Goal: Task Accomplishment & Management: Use online tool/utility

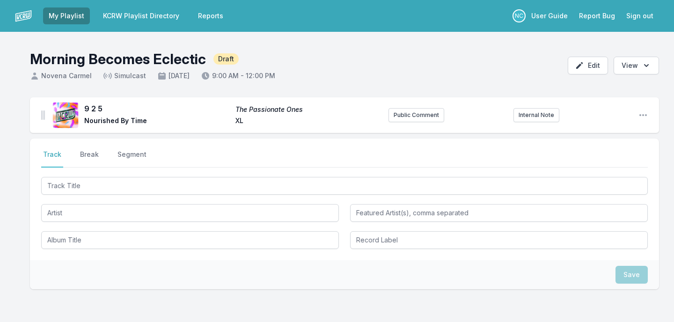
click at [181, 186] on input "Track Title" at bounding box center [344, 186] width 606 height 18
type input "X"
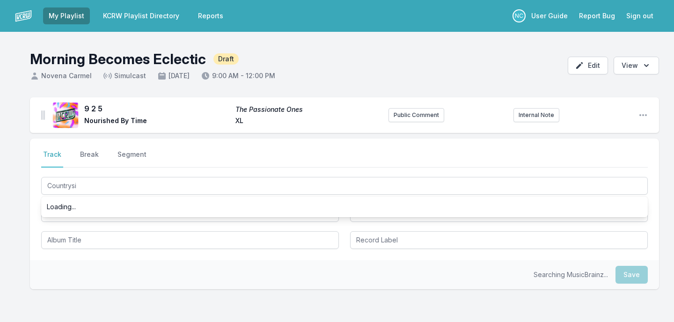
type input "Countrysid"
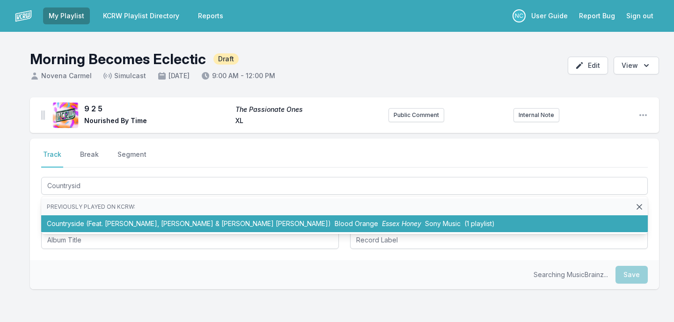
click at [174, 220] on li "Countryside (Feat. [PERSON_NAME], [PERSON_NAME] & [PERSON_NAME] [PERSON_NAME]) …" at bounding box center [344, 223] width 606 height 17
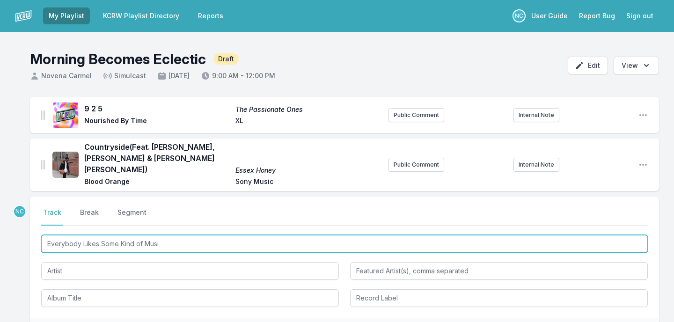
type input "Everybody Likes Some Kind of Music"
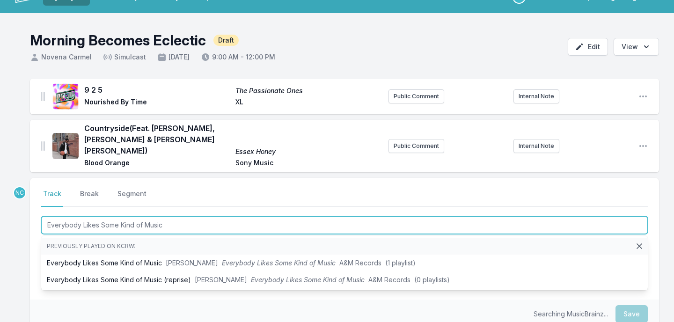
scroll to position [24, 0]
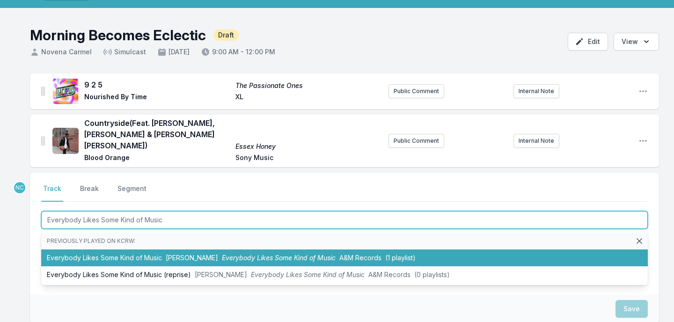
click at [154, 249] on li "Everybody Likes Some Kind of Music [PERSON_NAME] Everybody Likes Some Kind of M…" at bounding box center [344, 257] width 606 height 17
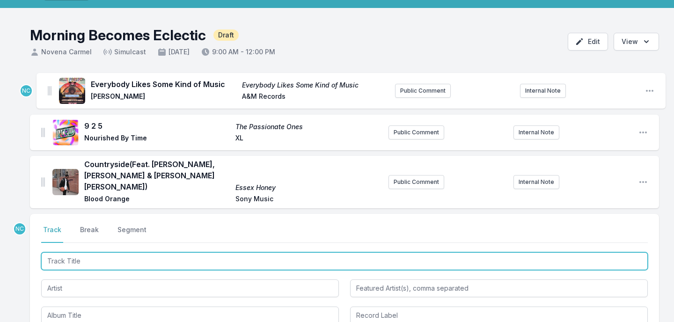
drag, startPoint x: 44, startPoint y: 177, endPoint x: 50, endPoint y: 86, distance: 91.0
click at [50, 86] on ul "9 2 5 The Passionate Ones Nourished By Time XL Public Comment Internal Note Ope…" at bounding box center [344, 140] width 629 height 135
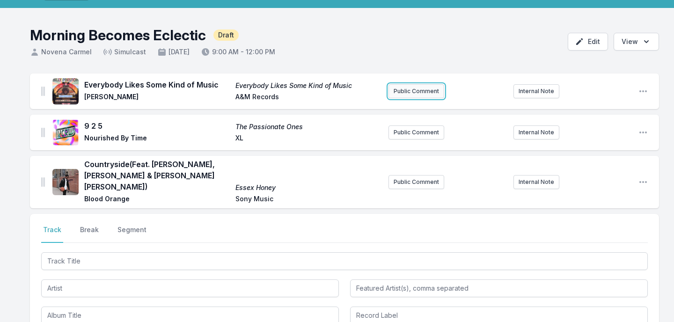
click at [426, 90] on button "Public Comment" at bounding box center [416, 91] width 56 height 14
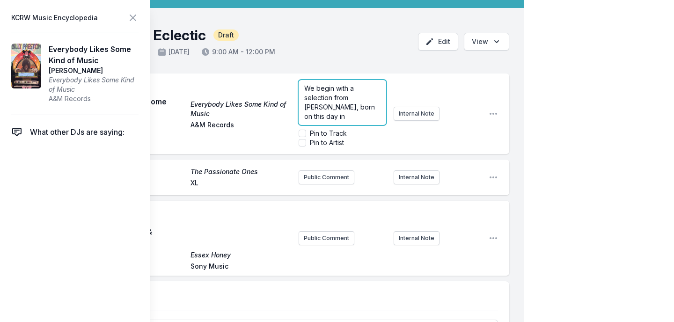
click at [344, 116] on p "We begin with a selection from [PERSON_NAME], born on this day in" at bounding box center [342, 102] width 76 height 37
click at [327, 98] on span "We begin with a selection from [PERSON_NAME], born on this day in [GEOGRAPHIC_D…" at bounding box center [341, 107] width 75 height 64
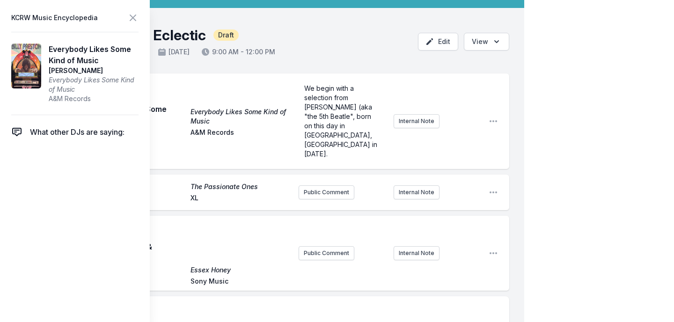
scroll to position [0, 0]
click at [596, 101] on div "My Playlist KCRW Playlist Directory Reports NC User Guide Report Bug Sign out M…" at bounding box center [337, 256] width 674 height 561
click at [408, 114] on button "Internal Note" at bounding box center [417, 121] width 46 height 14
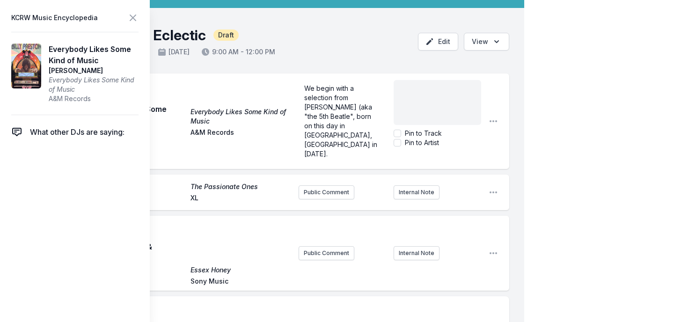
scroll to position [56, 0]
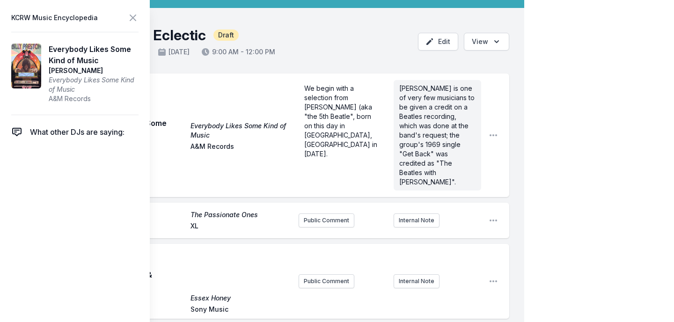
click at [537, 113] on div "My Playlist KCRW Playlist Directory Reports NC User Guide Report Bug Sign out M…" at bounding box center [337, 270] width 674 height 589
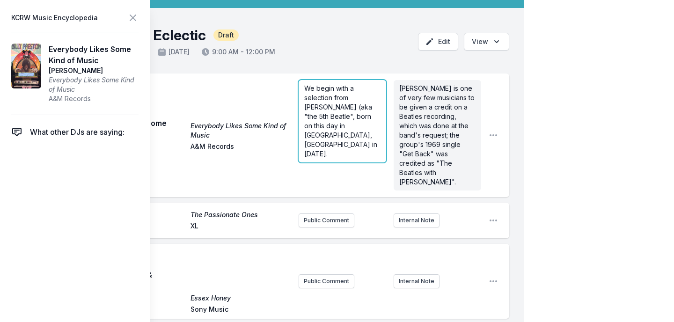
click at [375, 128] on form "We begin with a selection from [PERSON_NAME] (aka "the 5th Beatle", born on thi…" at bounding box center [343, 121] width 88 height 82
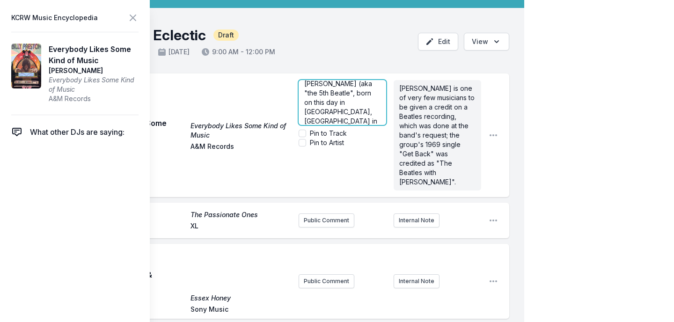
scroll to position [33, 0]
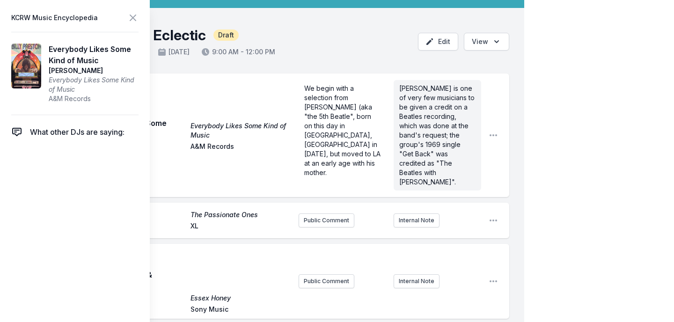
click at [548, 109] on div "My Playlist KCRW Playlist Directory Reports NC User Guide Report Bug Sign out M…" at bounding box center [337, 270] width 674 height 589
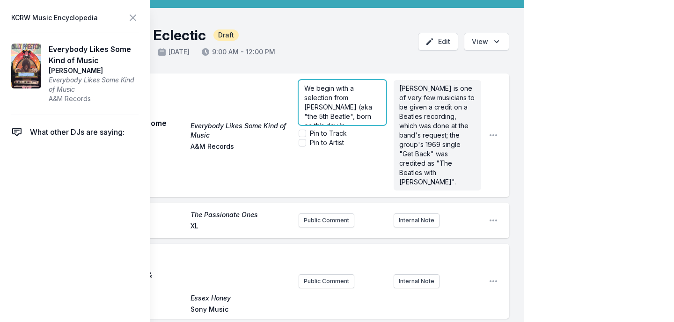
click at [341, 132] on form "We begin with a selection from [PERSON_NAME] (aka "the 5th Beatle", born on thi…" at bounding box center [343, 113] width 88 height 67
click at [354, 121] on div "We begin with a selection from [PERSON_NAME] (aka "the 5th Beatle", born on thi…" at bounding box center [343, 102] width 88 height 45
click at [357, 117] on span "We begin with a selection from [PERSON_NAME] (aka "the 5th Beatle", born on thi…" at bounding box center [343, 88] width 78 height 102
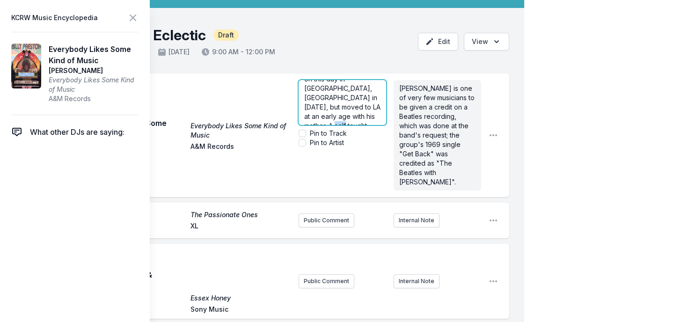
click at [357, 117] on span "We begin with a selection from [PERSON_NAME] (aka "the 5th Beatle", born on thi…" at bounding box center [343, 88] width 78 height 102
click at [372, 85] on span "We begin with a selection from [PERSON_NAME] (aka "the 5th Beatle", born on thi…" at bounding box center [343, 78] width 78 height 139
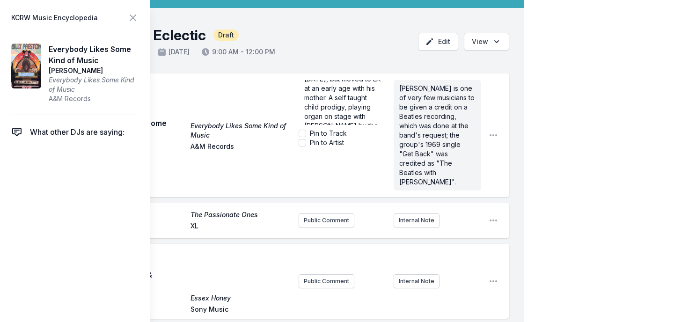
scroll to position [0, 0]
click at [583, 18] on div "My Playlist KCRW Playlist Directory Reports NC User Guide Report Bug Sign out M…" at bounding box center [337, 270] width 674 height 589
